Goal: Task Accomplishment & Management: Use online tool/utility

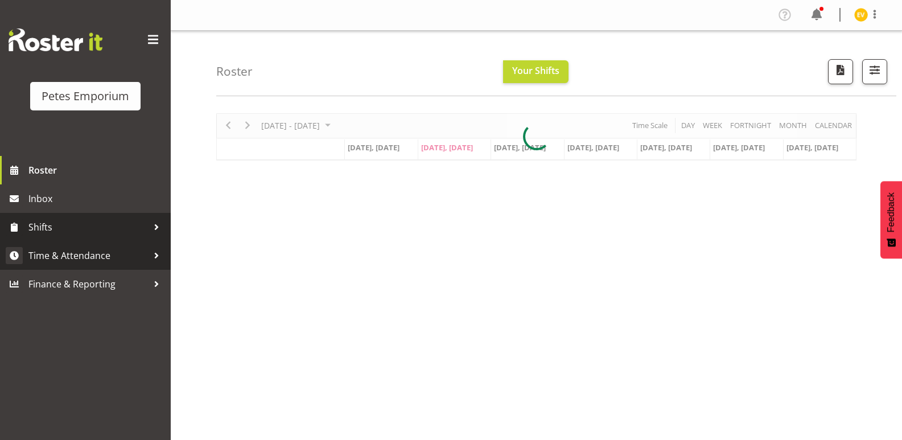
click at [106, 260] on span "Time & Attendance" at bounding box center [88, 255] width 120 height 17
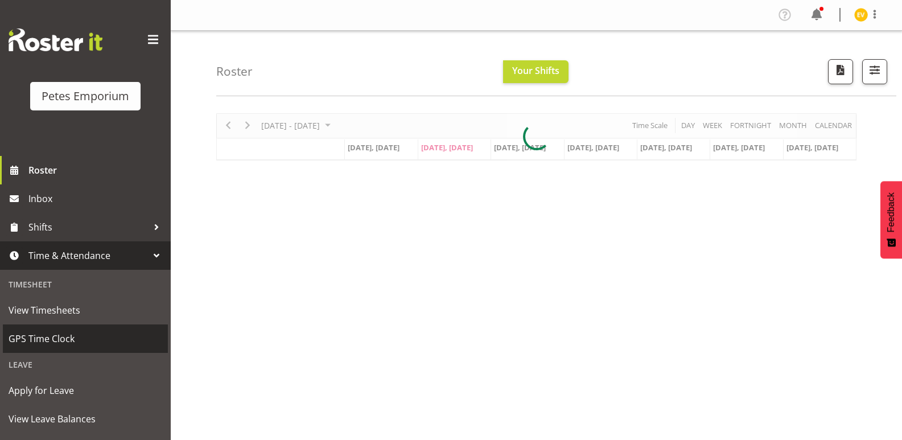
click at [98, 332] on span "GPS Time Clock" at bounding box center [86, 338] width 154 height 17
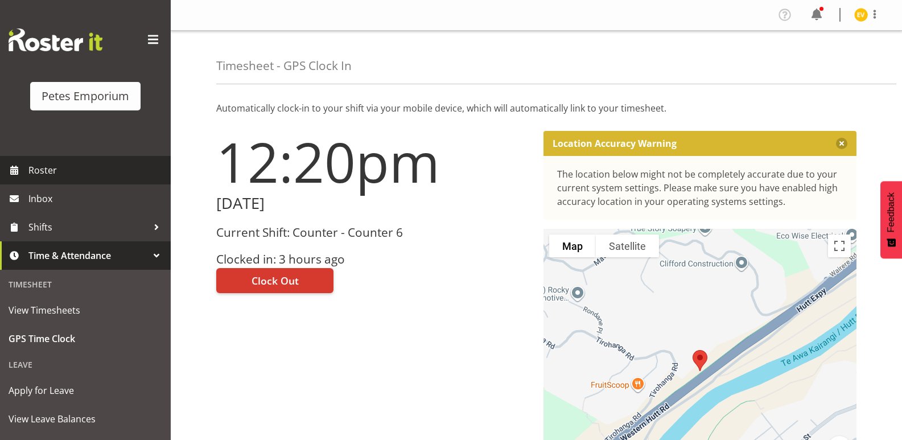
click at [91, 166] on span "Roster" at bounding box center [96, 170] width 137 height 17
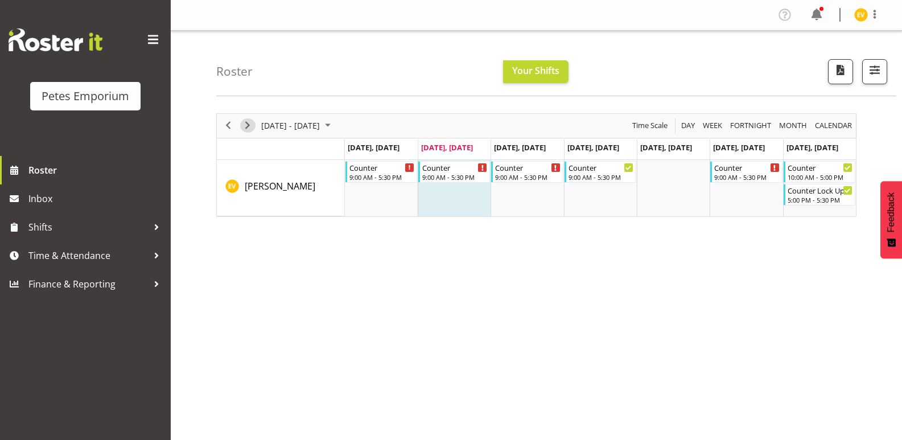
click at [243, 128] on span "Next" at bounding box center [248, 125] width 14 height 14
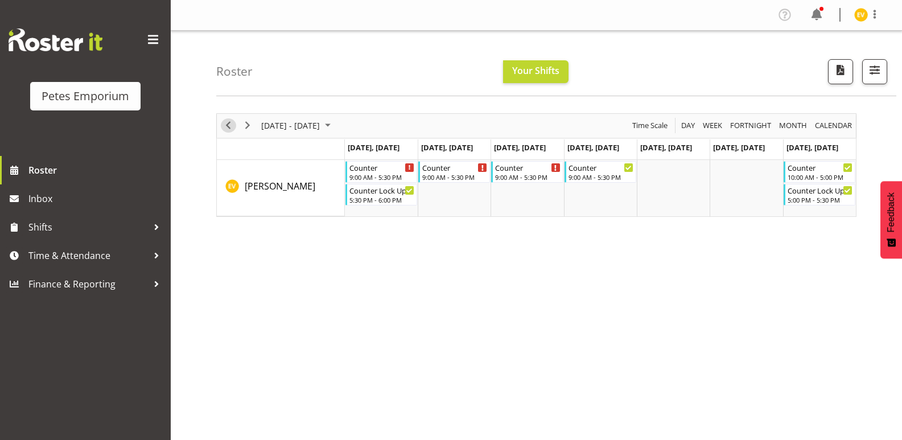
click at [231, 124] on span "Previous" at bounding box center [228, 125] width 14 height 14
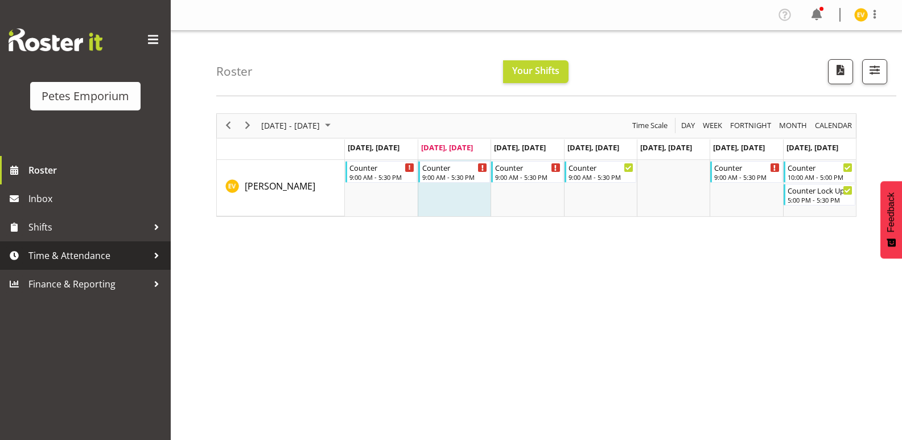
click at [150, 257] on div at bounding box center [156, 255] width 17 height 17
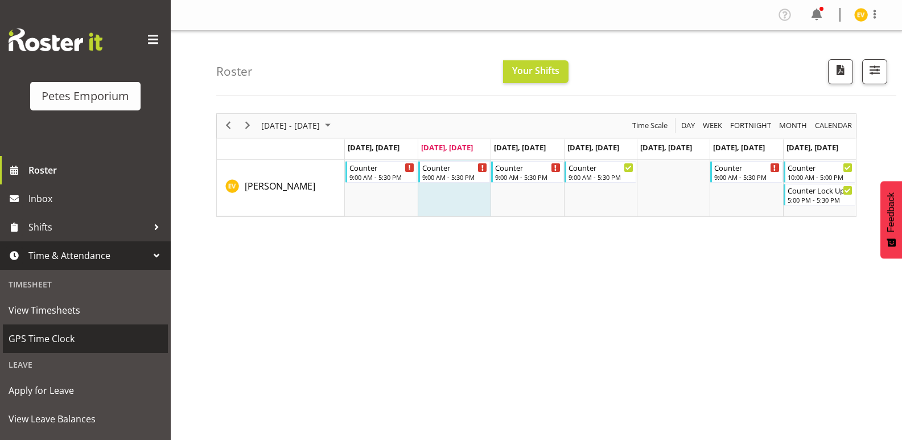
click at [84, 339] on span "GPS Time Clock" at bounding box center [86, 338] width 154 height 17
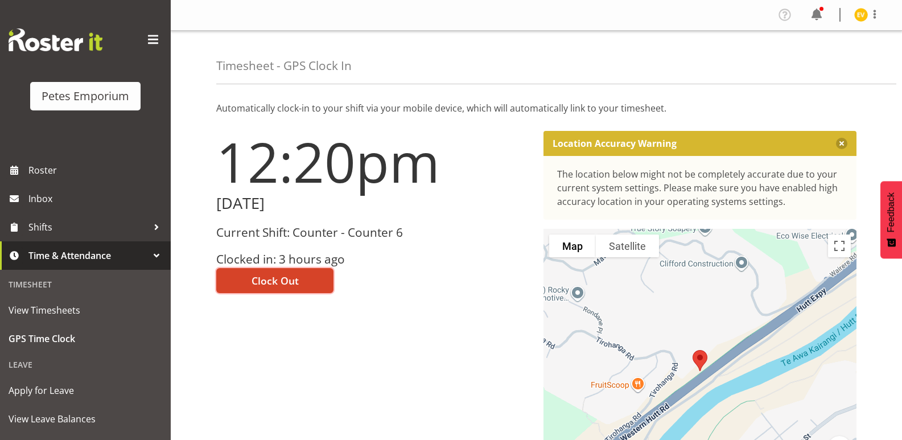
click at [282, 278] on span "Clock Out" at bounding box center [275, 280] width 47 height 15
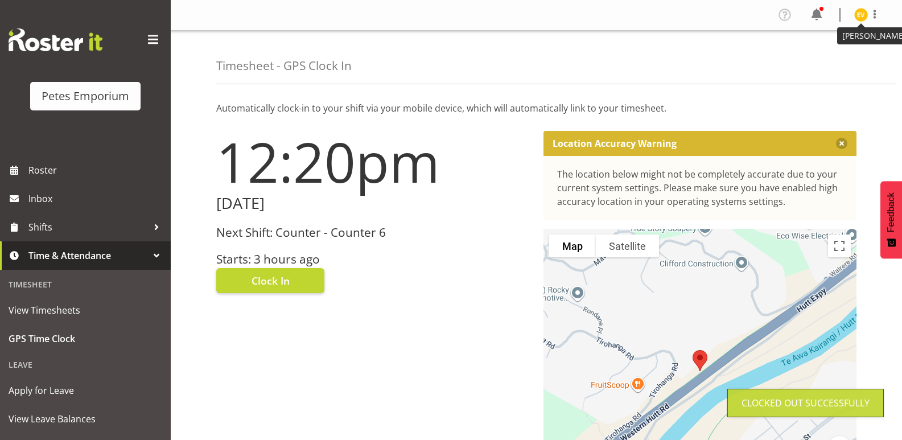
click at [862, 17] on img at bounding box center [861, 15] width 14 height 14
click at [828, 60] on link "Log Out" at bounding box center [826, 60] width 109 height 20
